Goal: Information Seeking & Learning: Learn about a topic

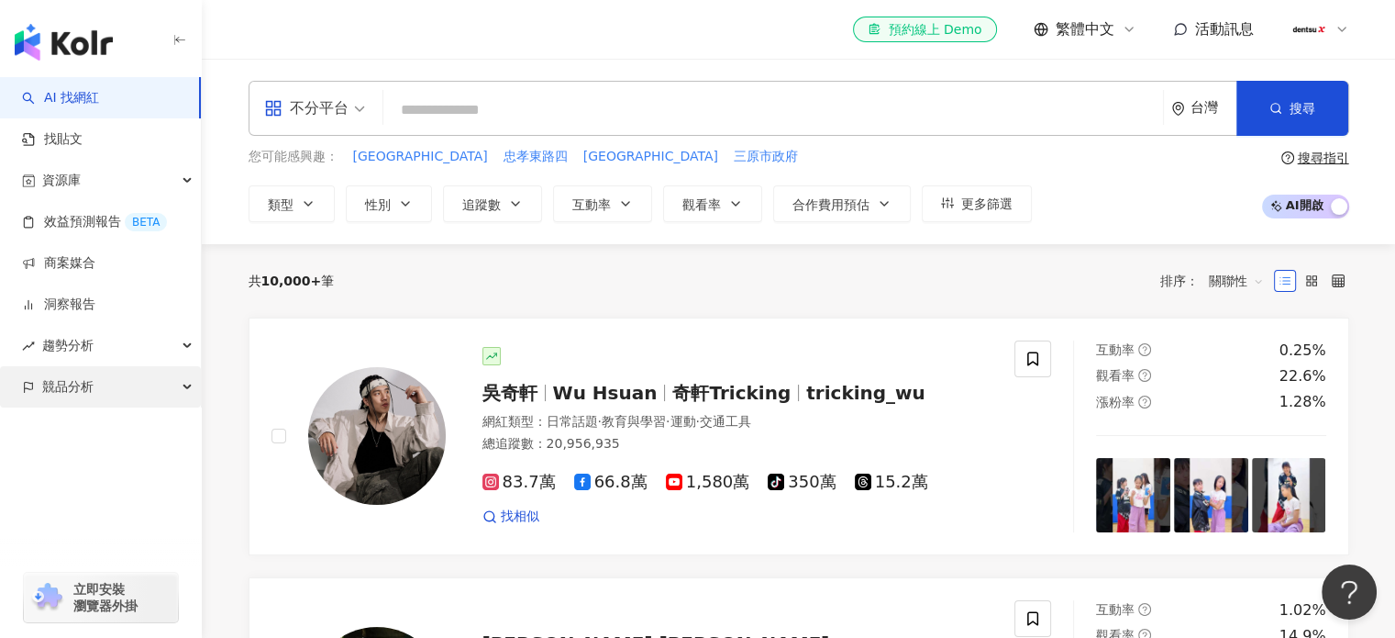
click at [72, 387] on span "競品分析" at bounding box center [67, 386] width 51 height 41
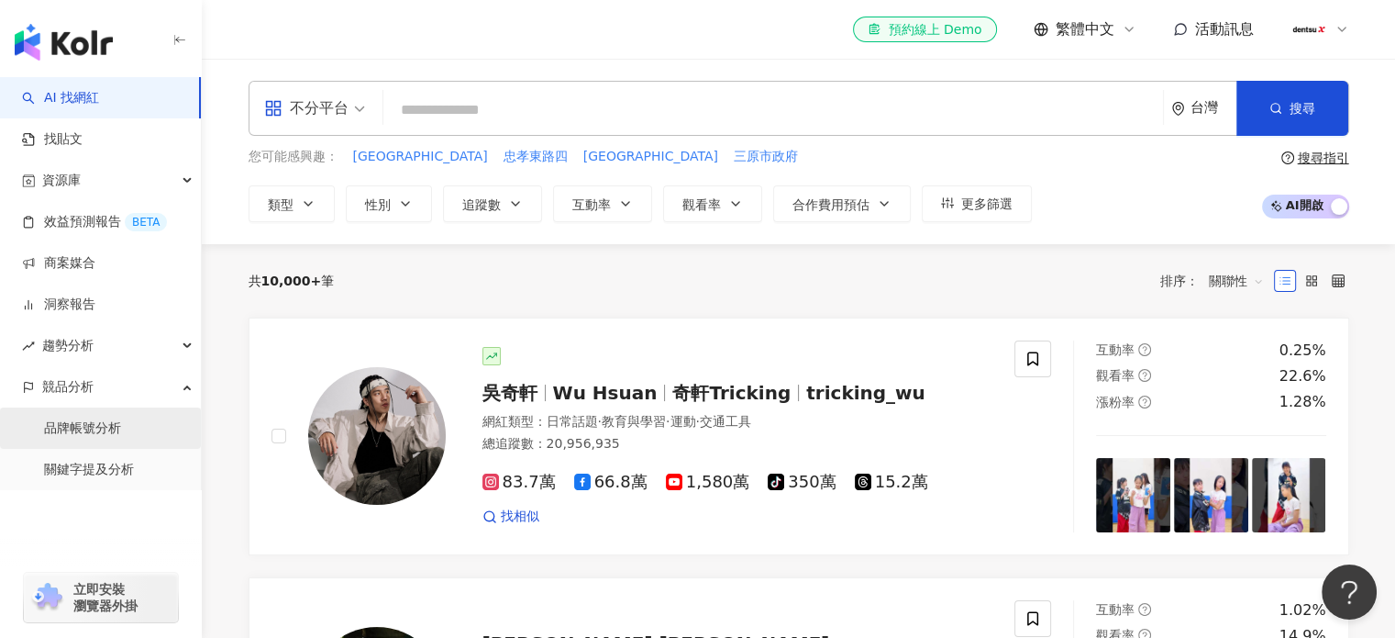
click at [89, 422] on link "品牌帳號分析" at bounding box center [82, 428] width 77 height 18
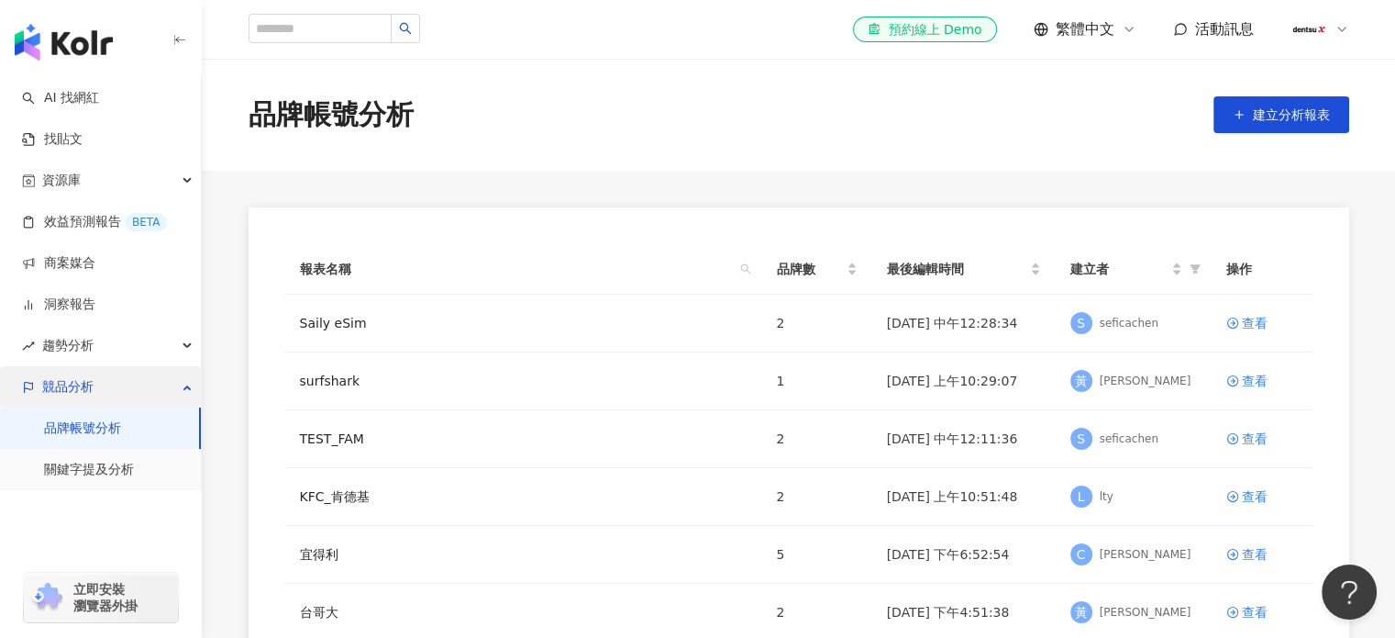
click at [75, 382] on span "競品分析" at bounding box center [67, 386] width 51 height 41
